Goal: Find specific page/section: Find specific page/section

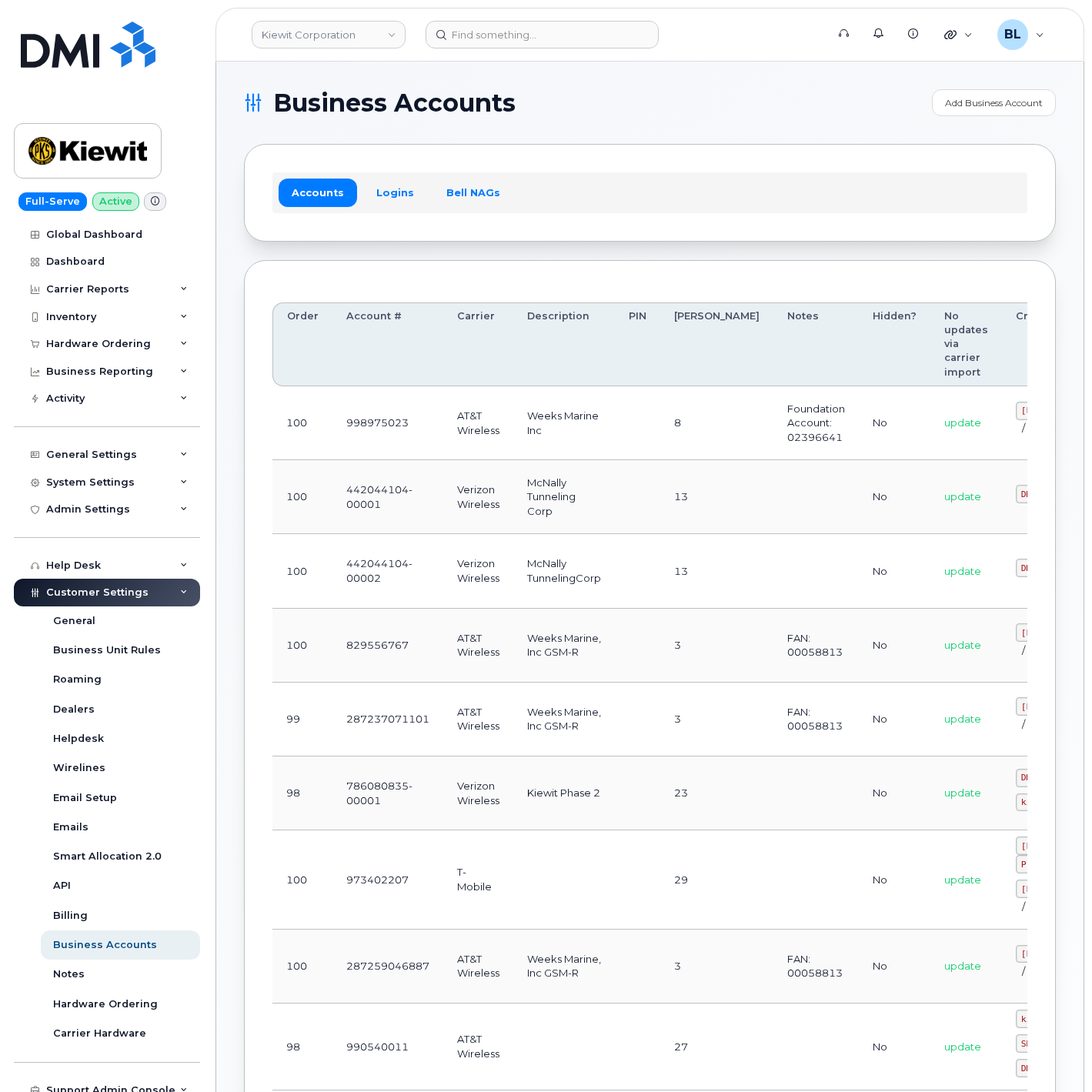
scroll to position [5, 0]
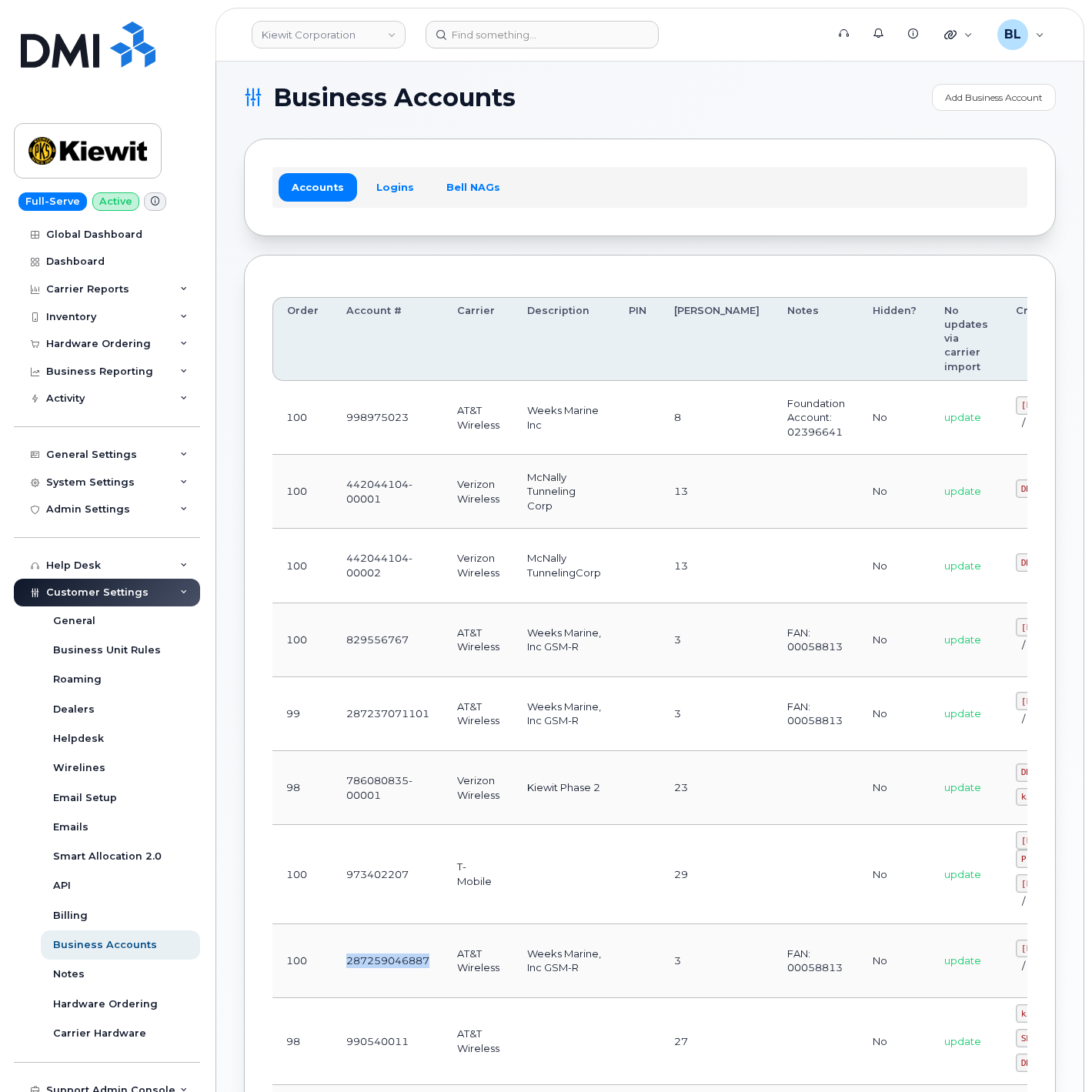
drag, startPoint x: 689, startPoint y: 180, endPoint x: 1095, endPoint y: 174, distance: 406.0
click at [689, 180] on div "Accounts Logins Bell NAGs" at bounding box center [650, 187] width 755 height 40
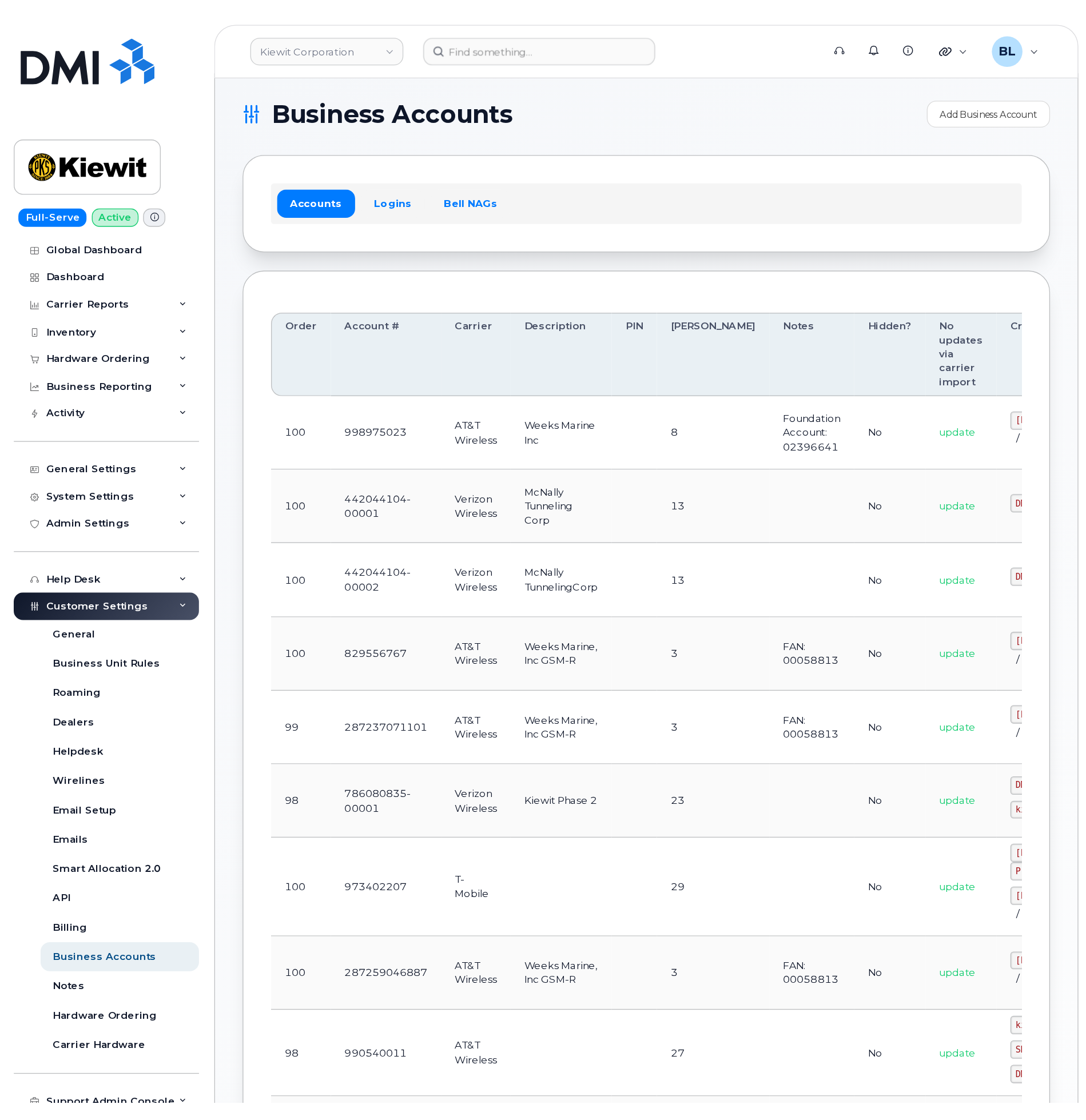
scroll to position [0, 0]
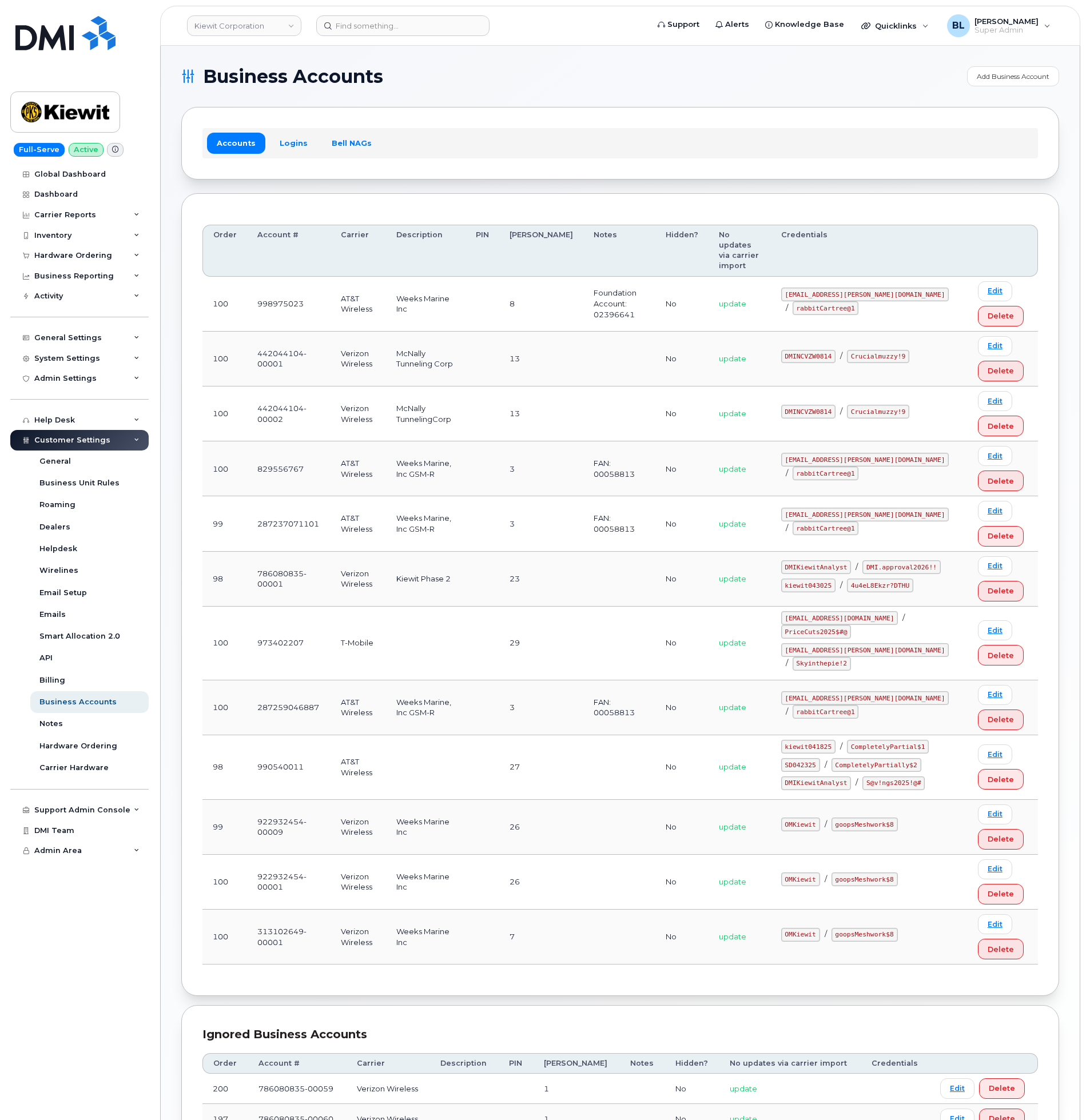
click at [608, 121] on div "Accounts Logins Bell NAGs" at bounding box center [620, 143] width 878 height 72
click at [95, 357] on div "System Settings" at bounding box center [67, 358] width 66 height 9
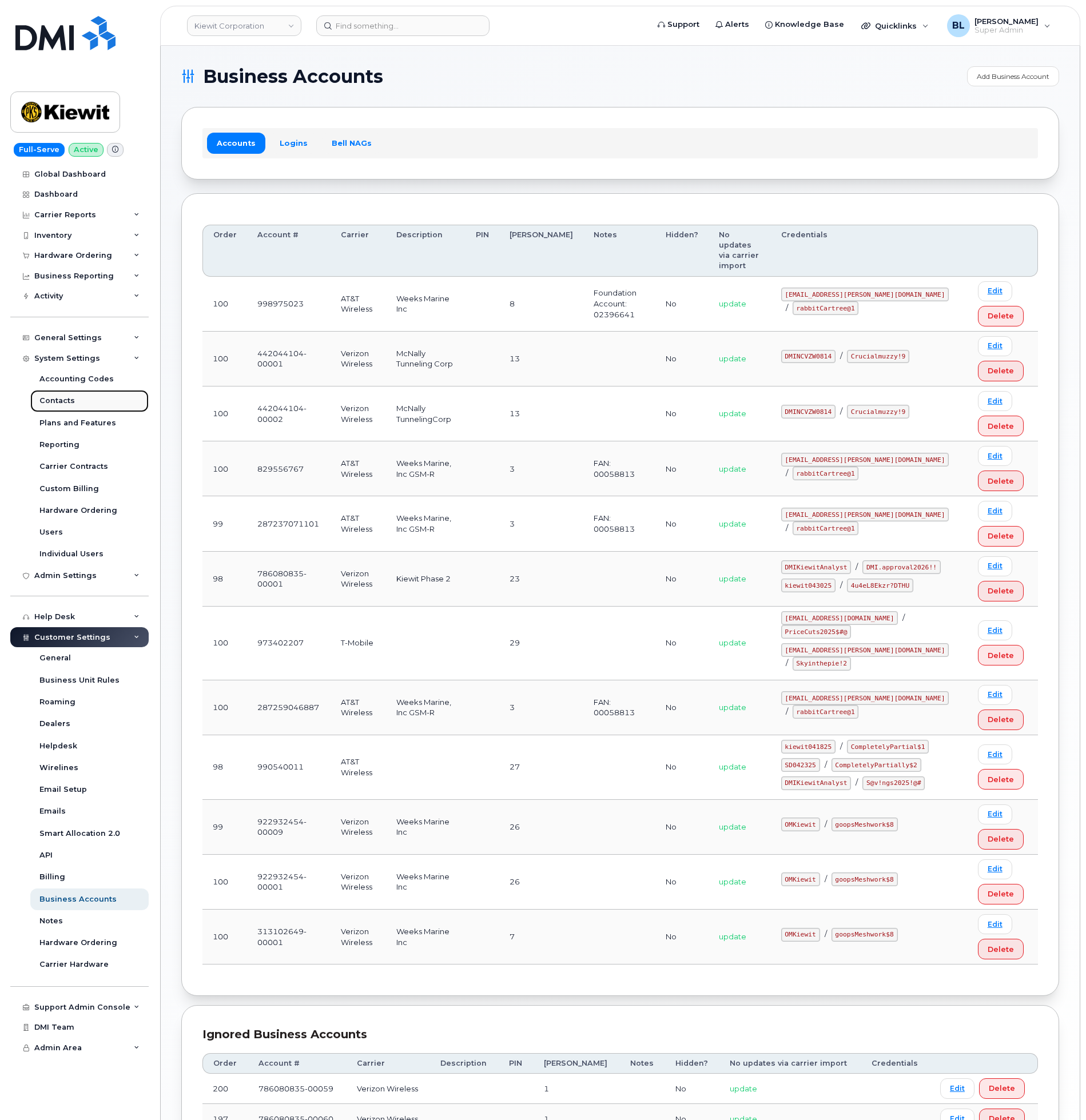
drag, startPoint x: 88, startPoint y: 400, endPoint x: 80, endPoint y: 400, distance: 8.0
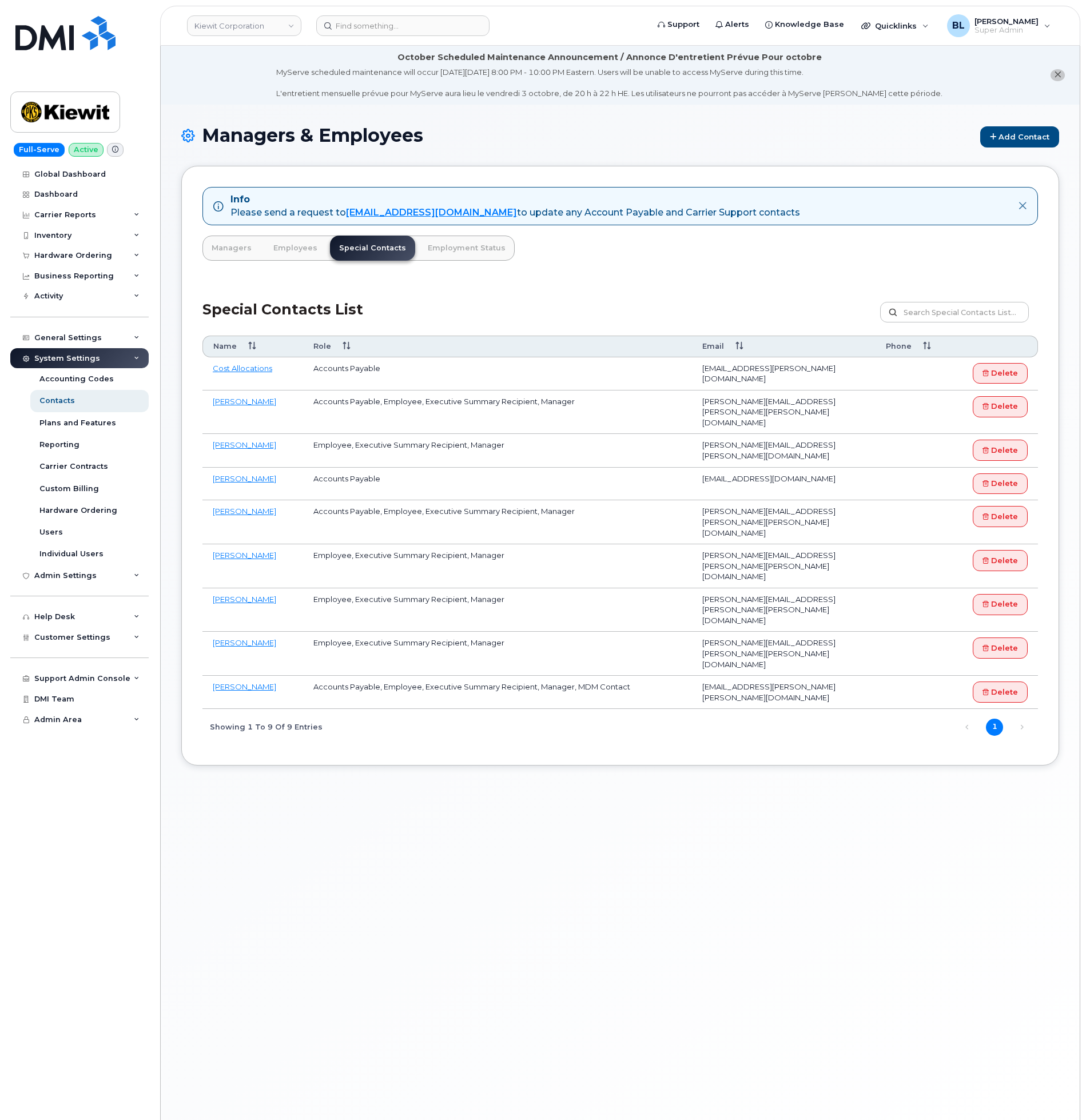
click at [103, 356] on div "System Settings" at bounding box center [80, 358] width 138 height 21
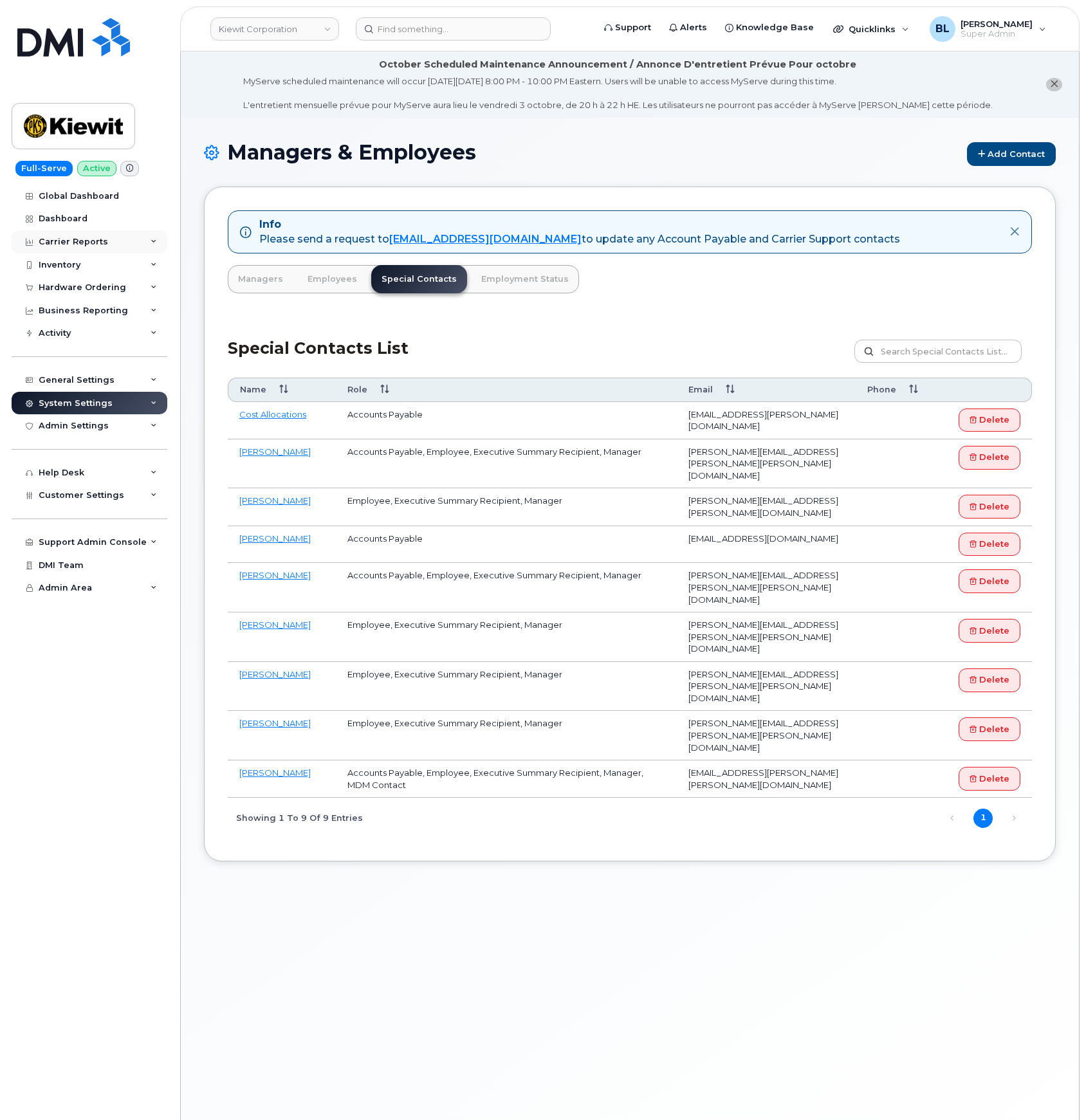
click at [118, 242] on div "Carrier Reports" at bounding box center [90, 241] width 155 height 23
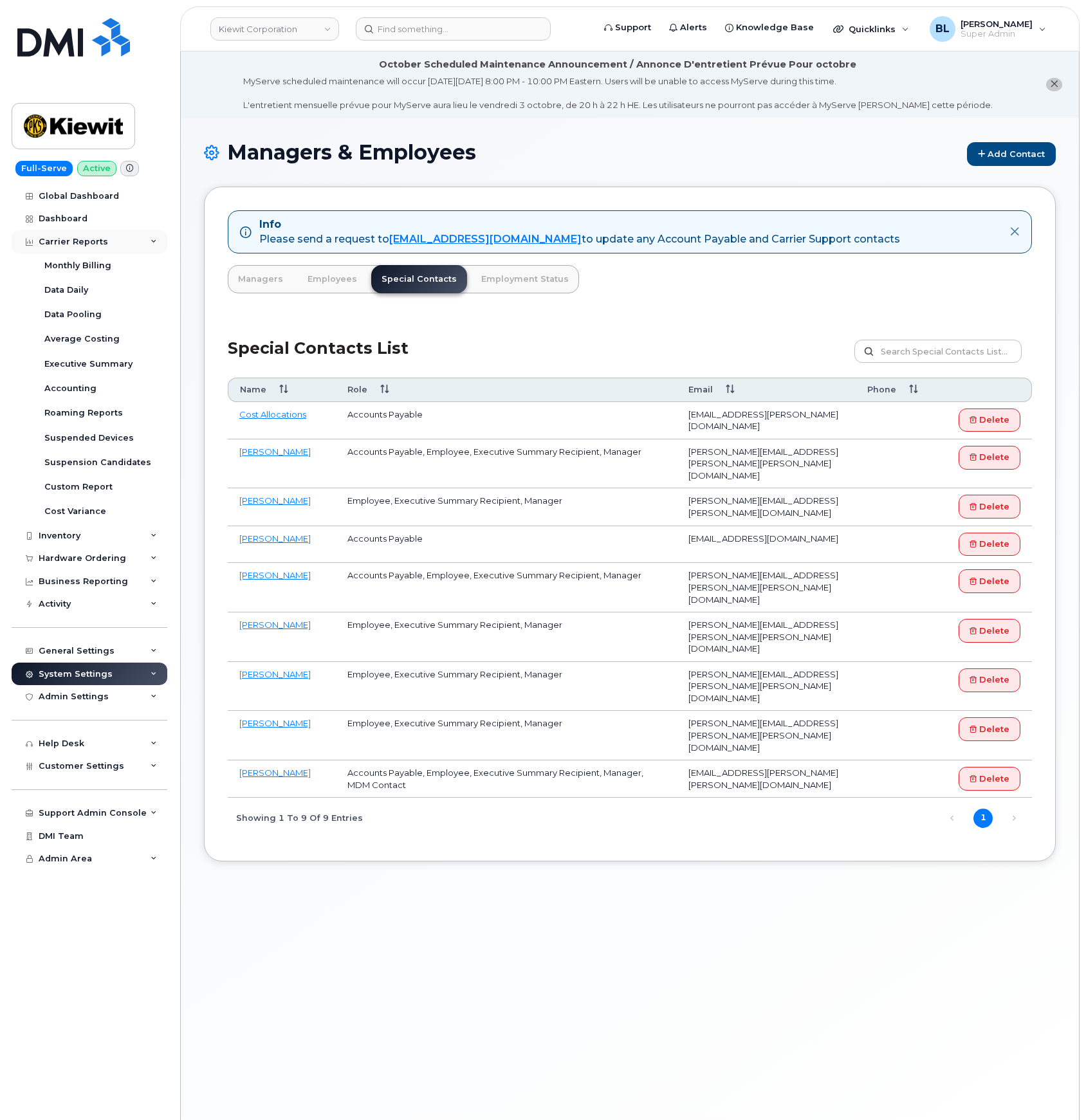
click at [118, 242] on div "Carrier Reports" at bounding box center [90, 241] width 155 height 23
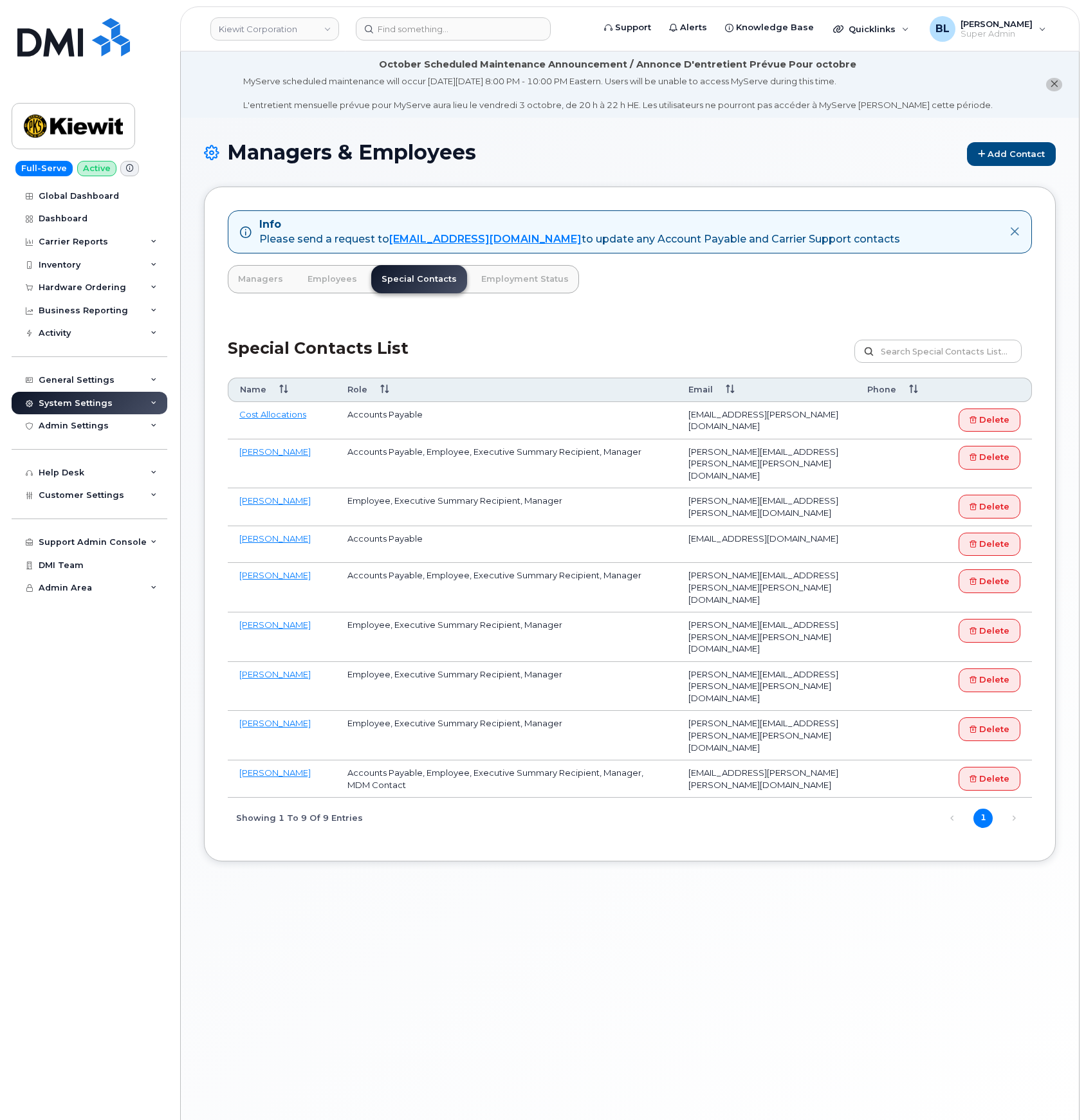
click at [108, 402] on div "System Settings" at bounding box center [90, 403] width 155 height 23
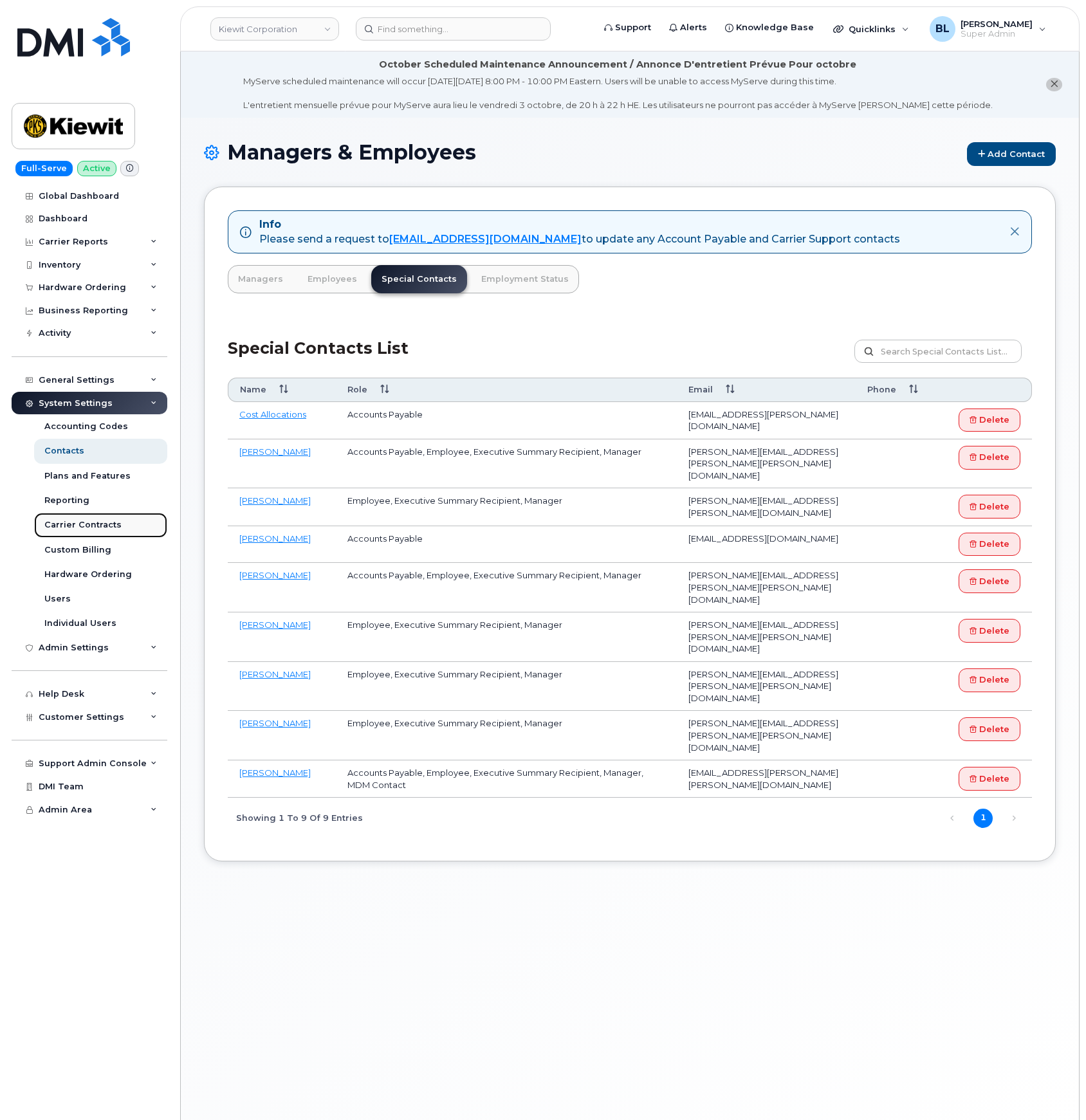
click at [108, 522] on div "Carrier Contracts" at bounding box center [83, 525] width 77 height 12
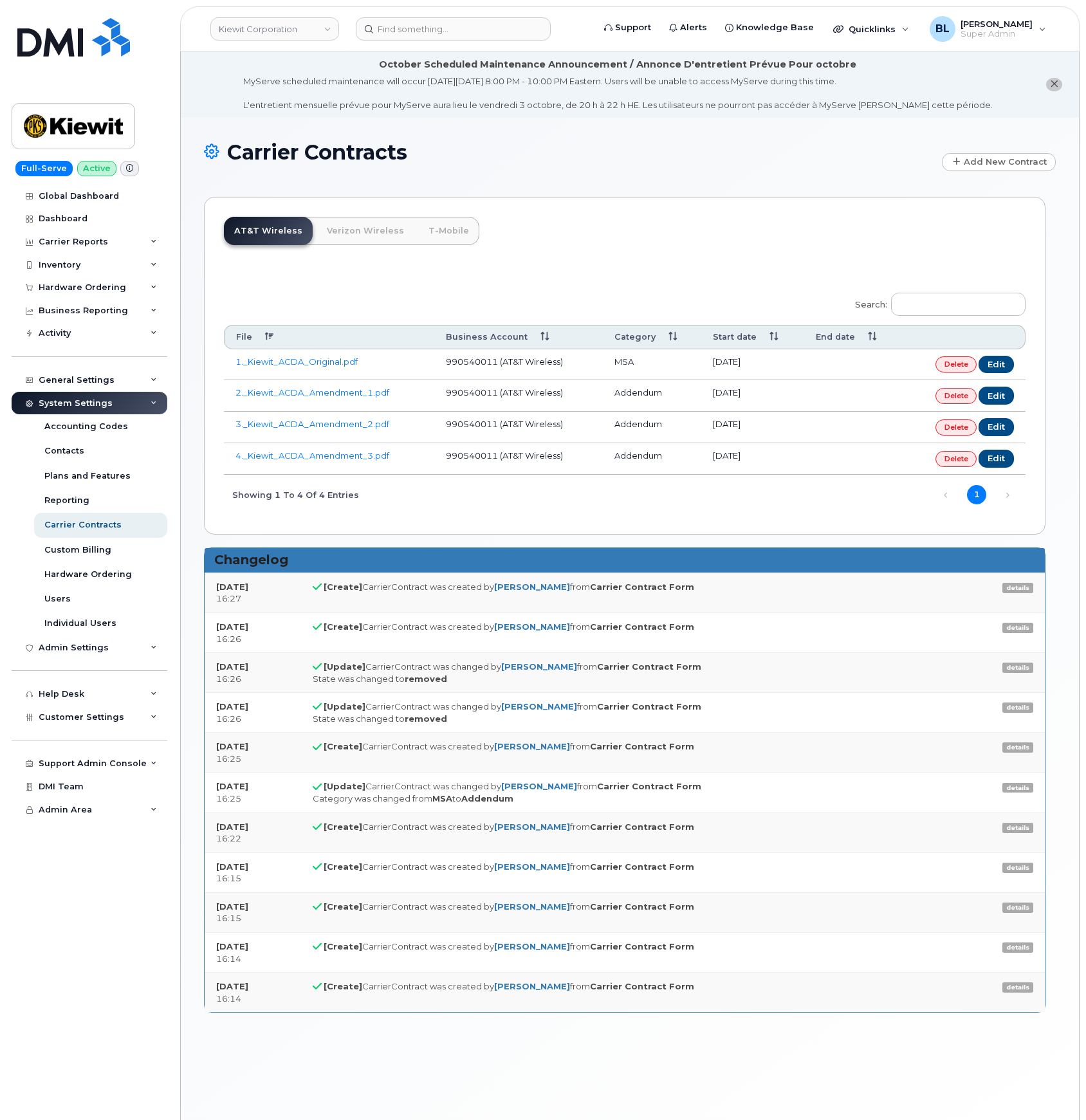
click at [776, 338] on th "Start date" at bounding box center [752, 337] width 103 height 24
click at [770, 336] on th "Start date" at bounding box center [752, 337] width 103 height 24
